Goal: Transaction & Acquisition: Purchase product/service

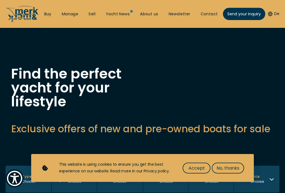
click at [135, 95] on div "Find the perfect yacht for your lifestyle Exclusive offers of new and pre-owned…" at bounding box center [142, 101] width 263 height 69
click at [226, 171] on span "No, thanks" at bounding box center [228, 168] width 23 height 7
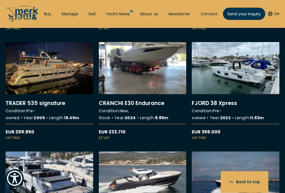
scroll to position [1322, 0]
click at [67, 75] on link "More details about TRADER 535 signature" at bounding box center [50, 91] width 88 height 98
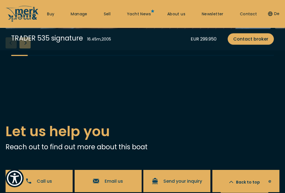
scroll to position [984, 0]
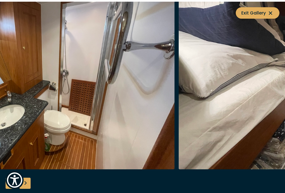
scroll to position [982, 0]
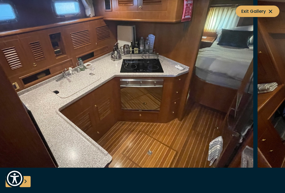
click at [245, 137] on img "button" at bounding box center [120, 78] width 265 height 178
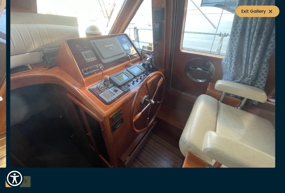
click at [268, 9] on icon at bounding box center [270, 11] width 7 height 7
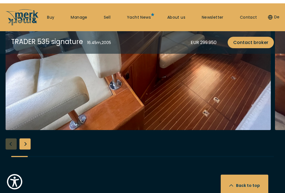
scroll to position [882, 0]
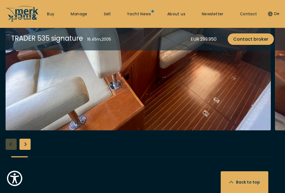
click at [217, 120] on img "button" at bounding box center [138, 41] width 265 height 178
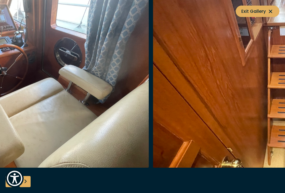
scroll to position [1027, 0]
click at [273, 10] on icon at bounding box center [270, 11] width 7 height 7
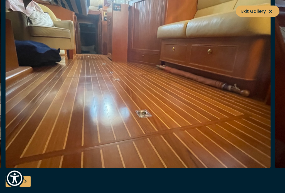
scroll to position [1285, 0]
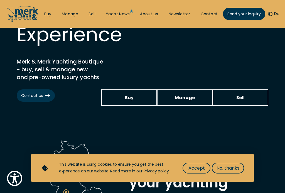
click at [132, 100] on span "Buy" at bounding box center [129, 97] width 9 height 7
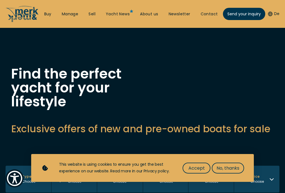
click at [48, 10] on li "Buy" at bounding box center [47, 14] width 7 height 14
click at [229, 165] on span "No, thanks" at bounding box center [228, 168] width 23 height 7
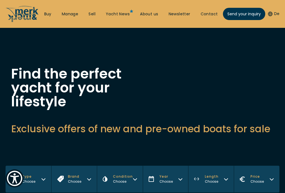
click at [47, 13] on link "Buy" at bounding box center [47, 14] width 7 height 6
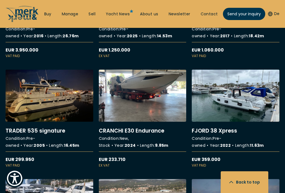
scroll to position [1300, 0]
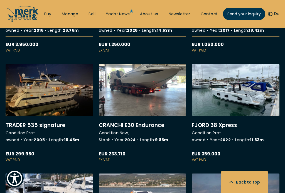
click at [67, 99] on link "More details about TRADER 535 signature" at bounding box center [50, 113] width 88 height 98
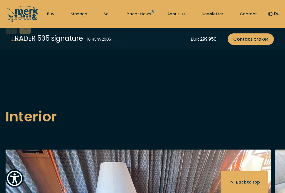
scroll to position [685, 0]
